Goal: Find specific page/section: Find specific page/section

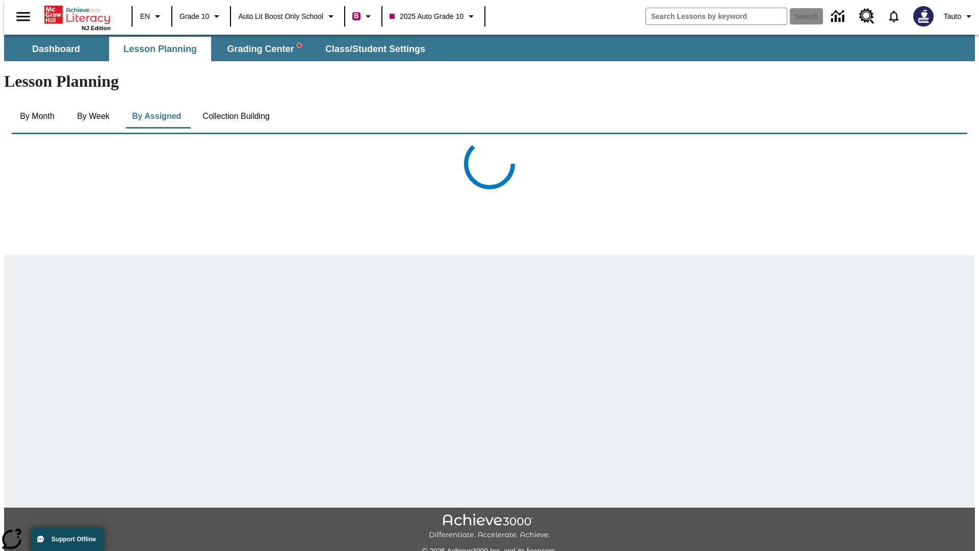
click at [235, 104] on button "Collection Building" at bounding box center [236, 116] width 84 height 24
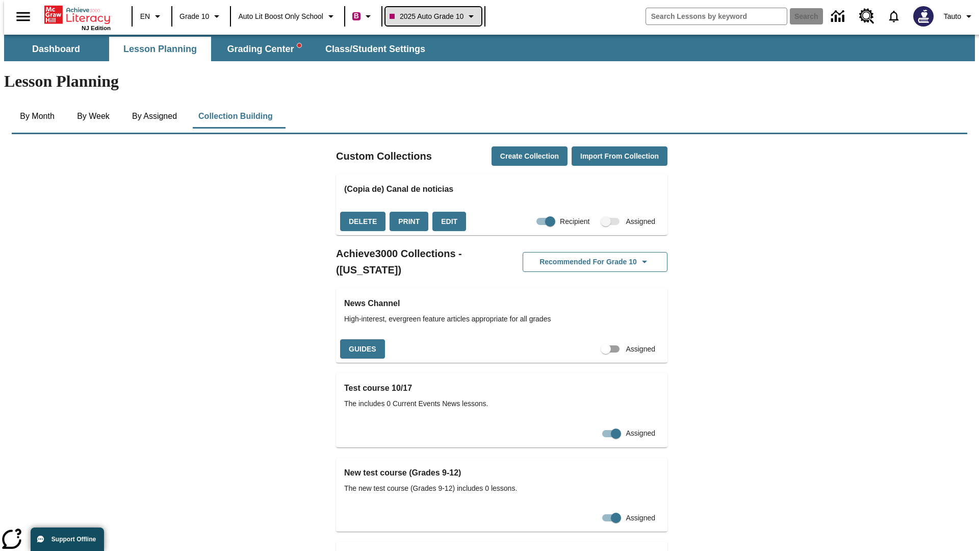
click at [434, 16] on span "2025 Auto Grade 10" at bounding box center [427, 16] width 74 height 11
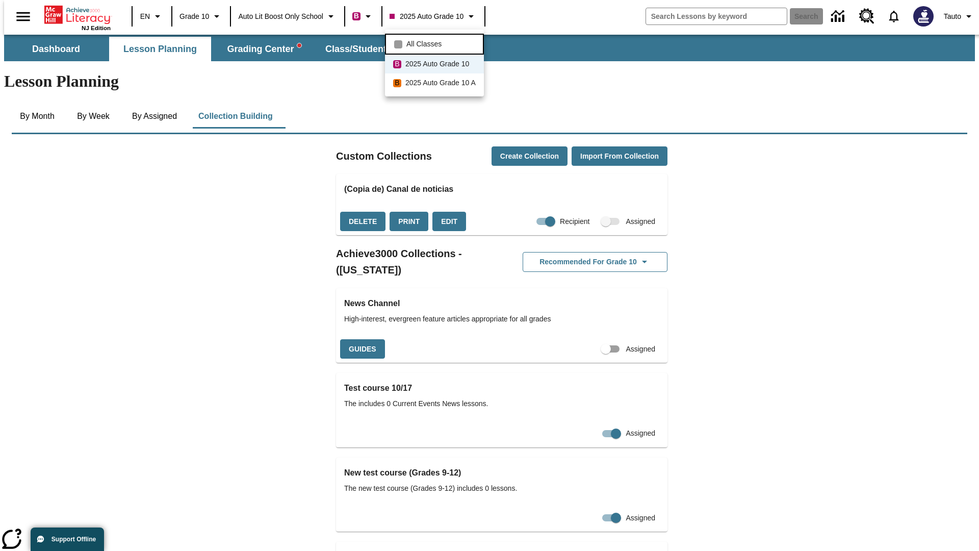
click at [436, 43] on span "All Classes" at bounding box center [423, 44] width 35 height 11
